Goal: Task Accomplishment & Management: Manage account settings

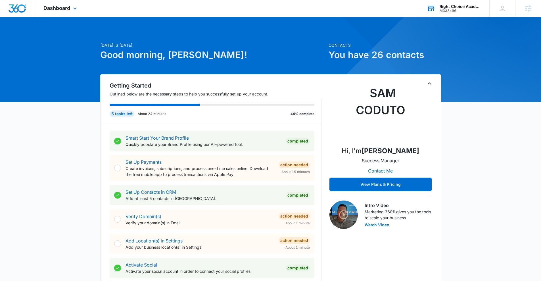
click at [472, 10] on div "M333496" at bounding box center [459, 11] width 41 height 4
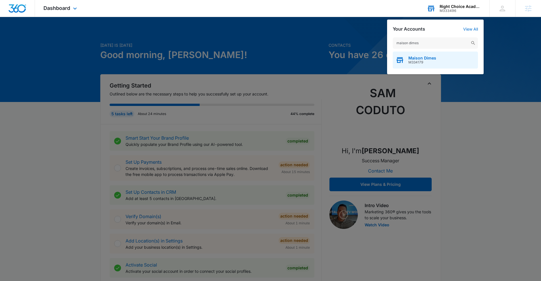
type input "maison dimes"
click at [418, 65] on div "Maison Dimes M334179" at bounding box center [434, 60] width 85 height 17
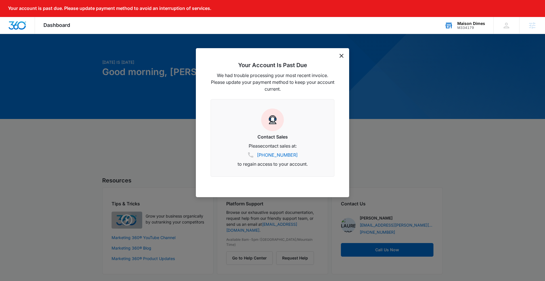
click at [346, 52] on div "Your Account Is Past Due We had trouble processing your most recent invoice. Pl…" at bounding box center [272, 122] width 153 height 149
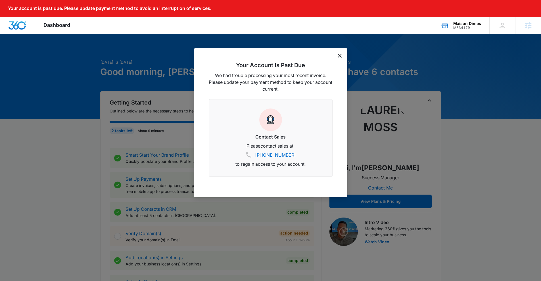
click at [343, 53] on div "Your Account Is Past Due We had trouble processing your most recent invoice. Pl…" at bounding box center [270, 122] width 153 height 149
click at [341, 54] on div "Your Account Is Past Due We had trouble processing your most recent invoice. Pl…" at bounding box center [270, 122] width 153 height 149
click at [340, 54] on icon "dismiss this dialog" at bounding box center [339, 56] width 4 height 4
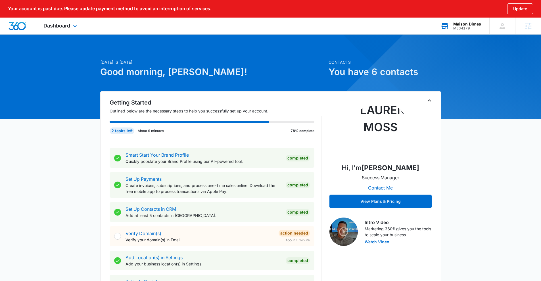
drag, startPoint x: 339, startPoint y: 55, endPoint x: 334, endPoint y: 54, distance: 5.7
click at [70, 24] on span "Dashboard" at bounding box center [56, 26] width 27 height 6
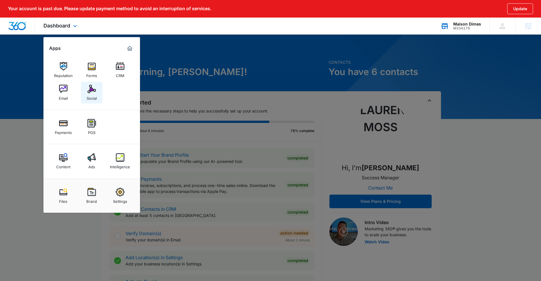
click at [87, 97] on div "Social" at bounding box center [92, 96] width 10 height 7
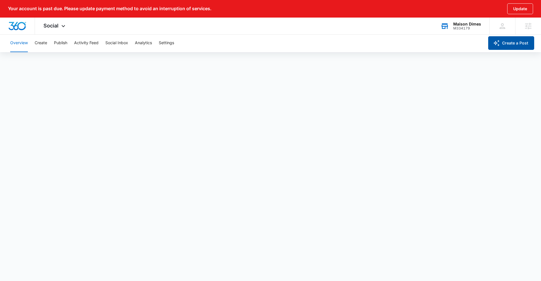
click at [532, 42] on button "Create a Post" at bounding box center [511, 43] width 46 height 14
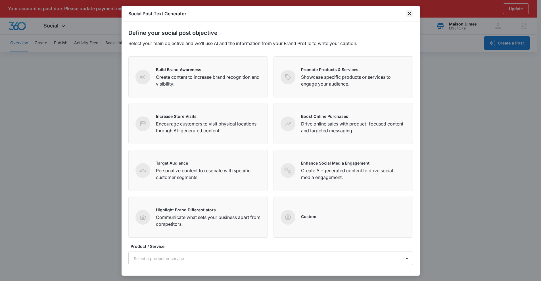
click at [412, 17] on icon "close" at bounding box center [409, 13] width 7 height 7
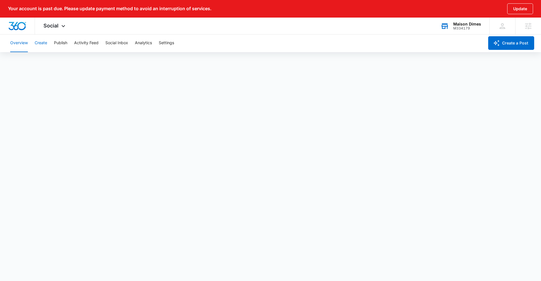
click at [41, 41] on button "Create" at bounding box center [41, 43] width 12 height 18
click at [51, 60] on button "Approvals" at bounding box center [55, 60] width 19 height 16
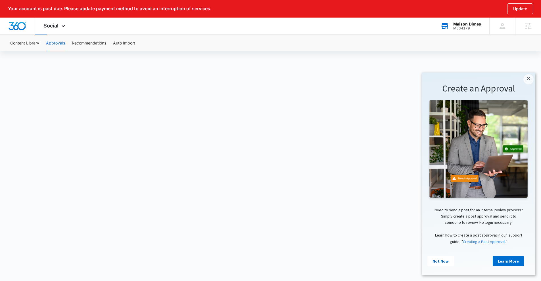
scroll to position [21, 0]
click at [531, 81] on link "×" at bounding box center [528, 79] width 10 height 10
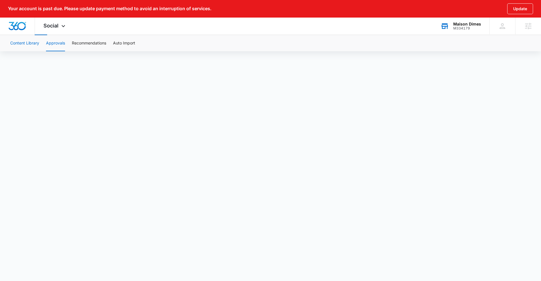
scroll to position [0, 0]
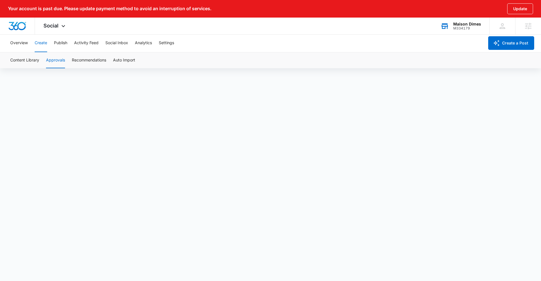
click at [60, 60] on button "Approvals" at bounding box center [55, 60] width 19 height 16
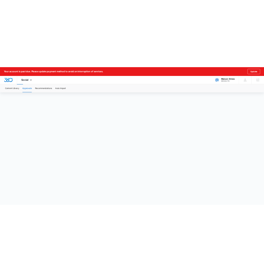
scroll to position [21, 0]
